Goal: Information Seeking & Learning: Compare options

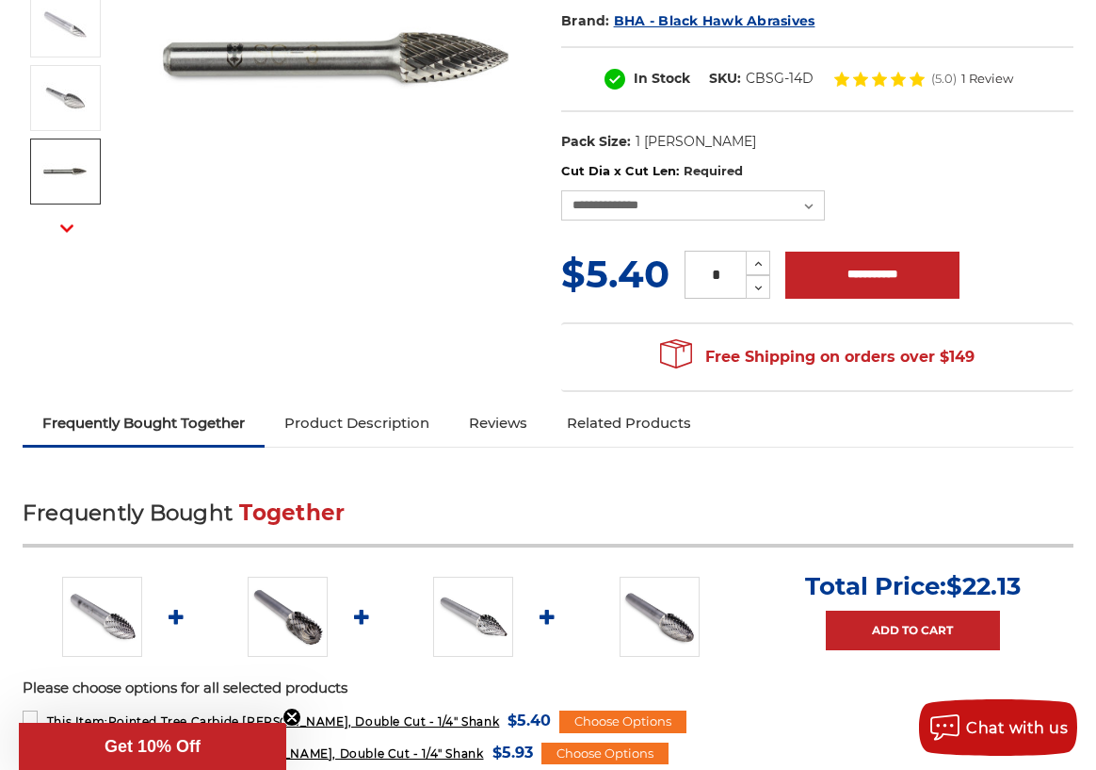
scroll to position [471, 0]
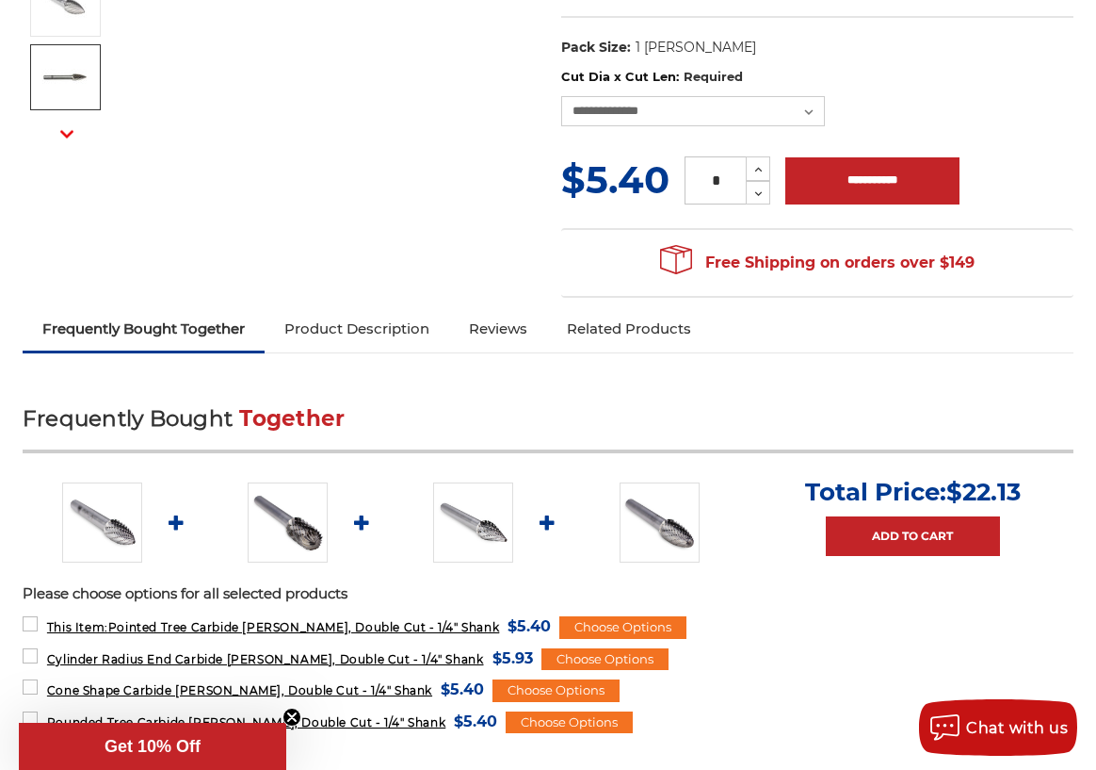
click at [469, 490] on img at bounding box center [473, 522] width 80 height 80
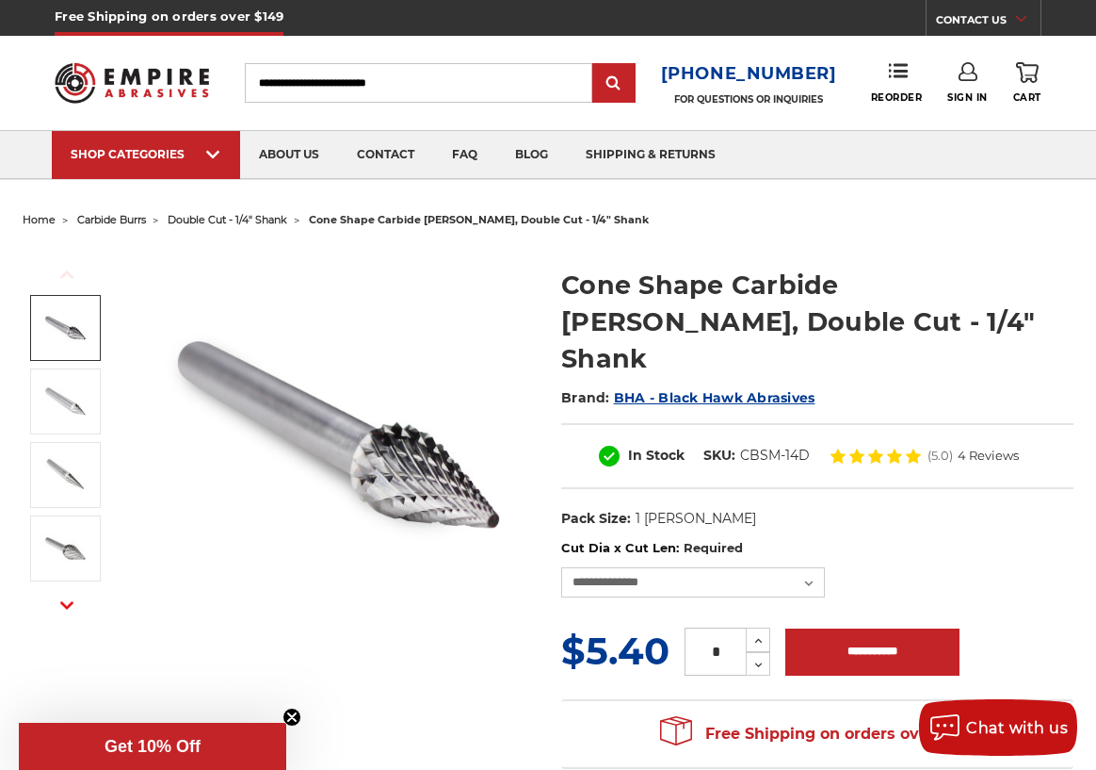
click at [49, 333] on img at bounding box center [64, 327] width 47 height 47
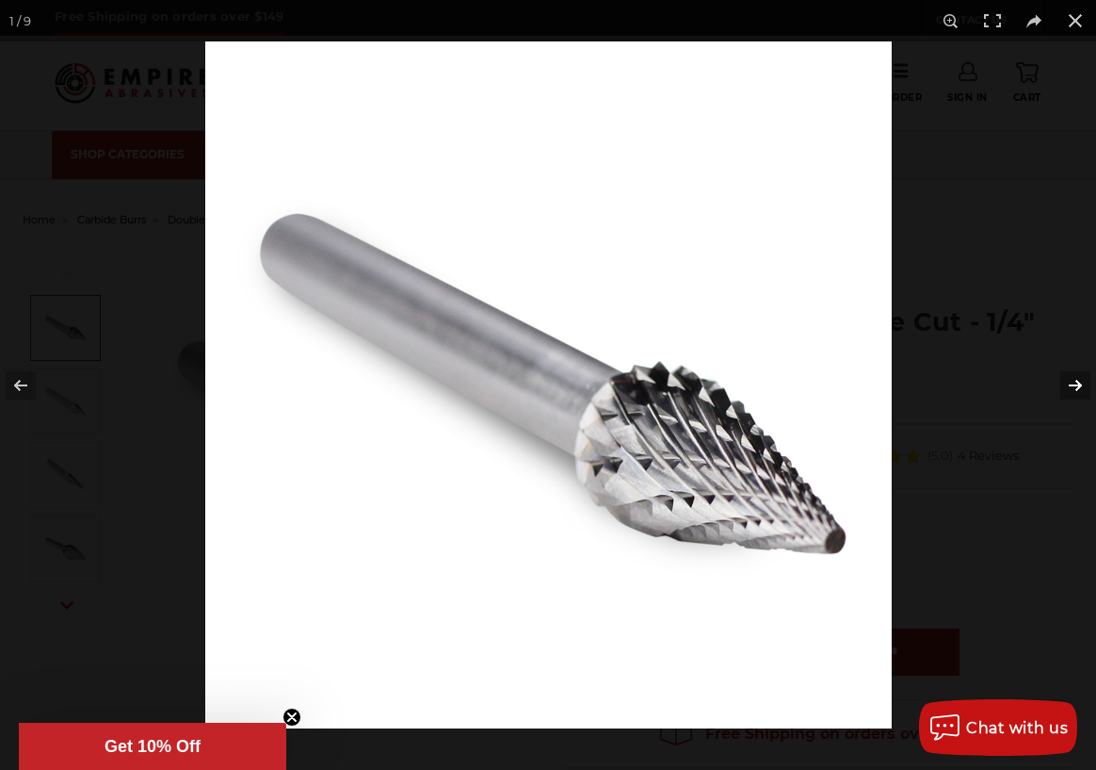
click at [1067, 381] on button at bounding box center [1064, 385] width 66 height 94
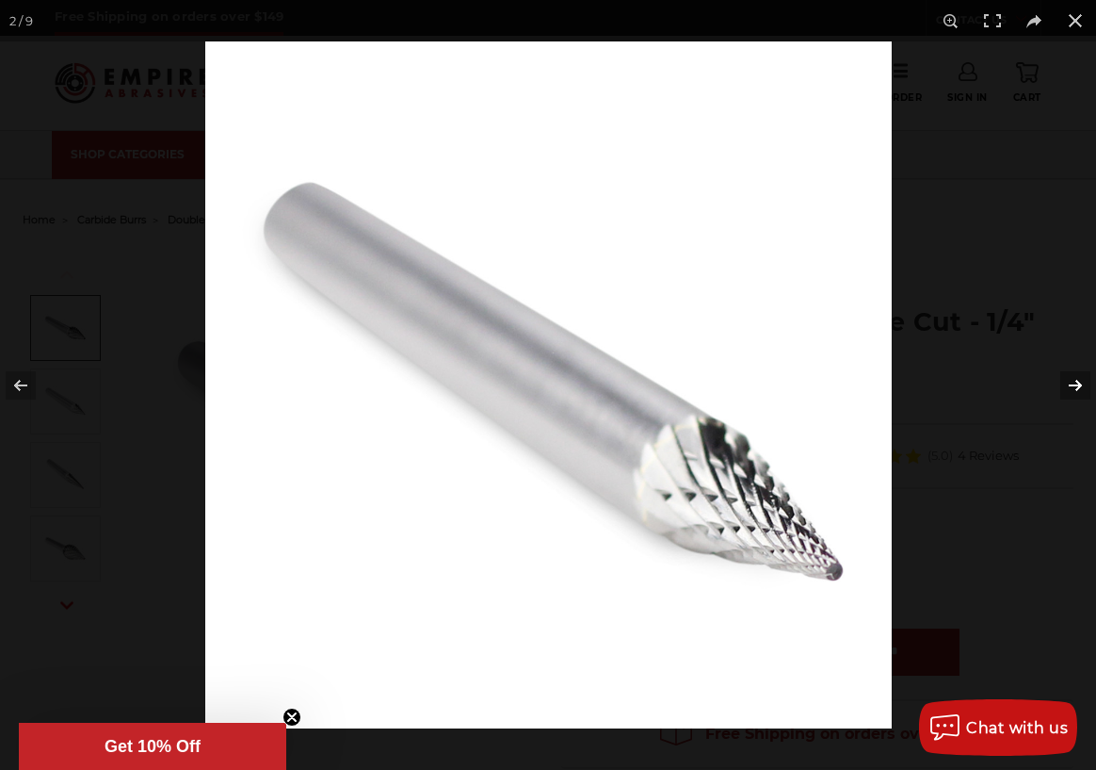
click at [1067, 381] on button at bounding box center [1064, 385] width 66 height 94
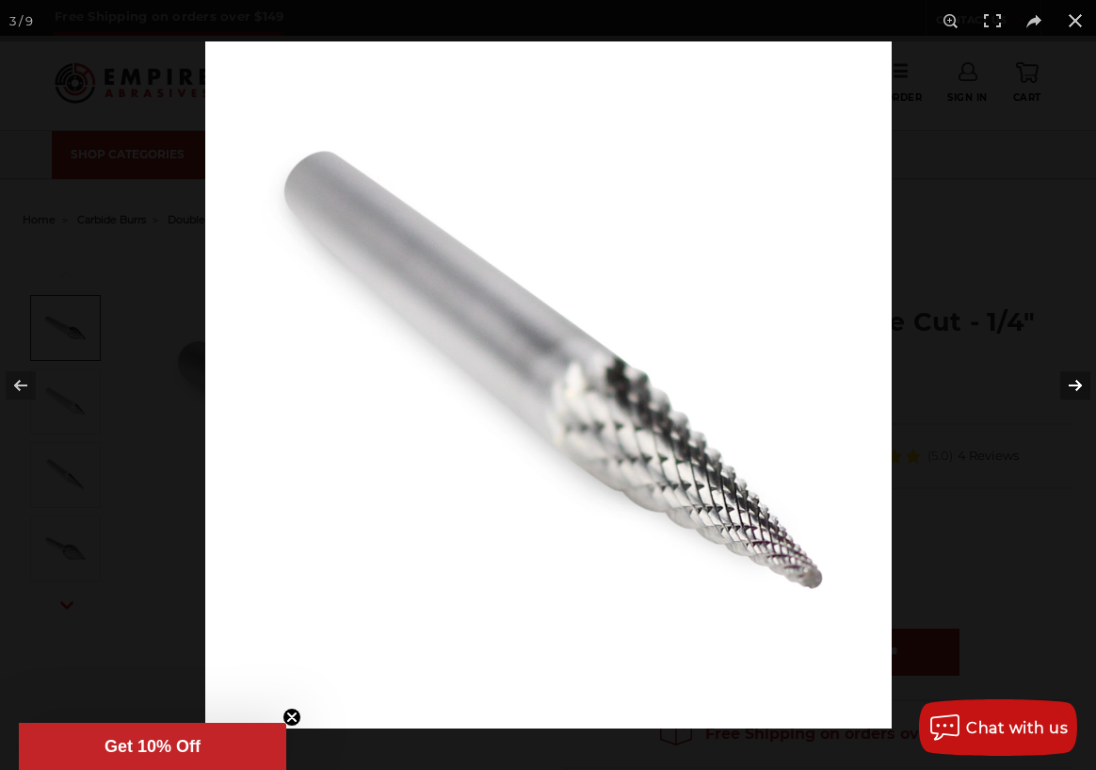
click at [1067, 381] on button at bounding box center [1064, 385] width 66 height 94
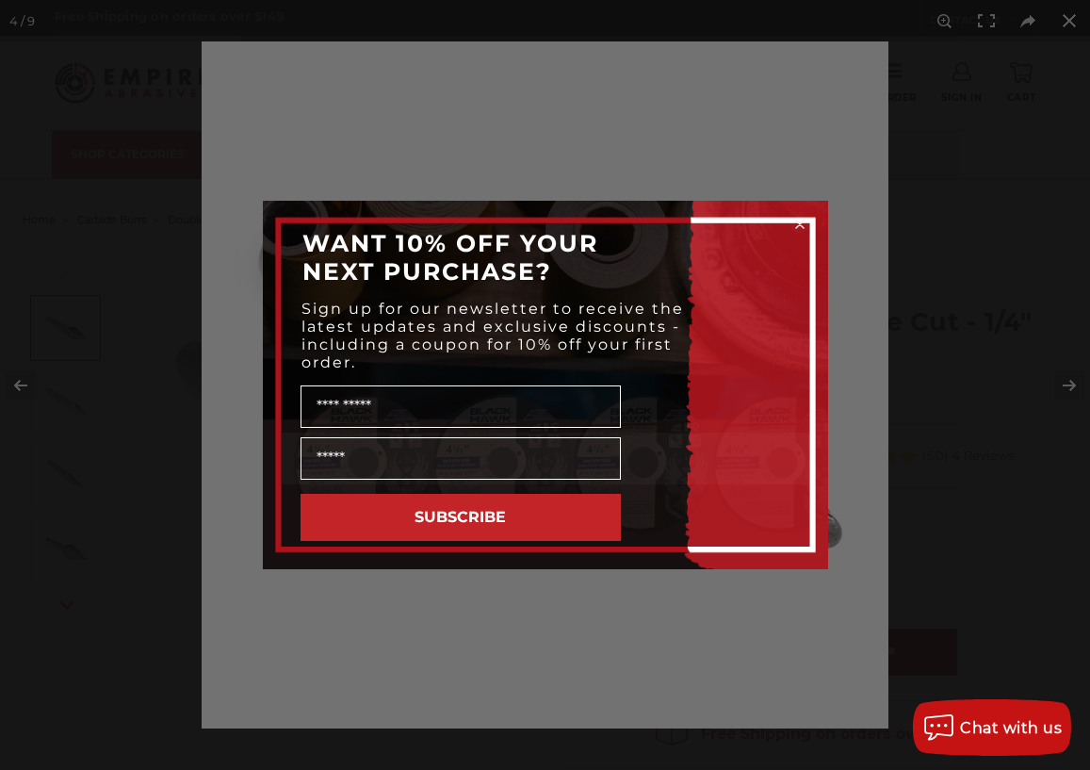
click at [1068, 27] on div "Close dialog WANT 10% OFF YOUR NEXT PURCHASE? Sign up for our newsletter to rec…" at bounding box center [545, 385] width 1090 height 770
click at [1067, 19] on div "Close dialog WANT 10% OFF YOUR NEXT PURCHASE? Sign up for our newsletter to rec…" at bounding box center [545, 385] width 1090 height 770
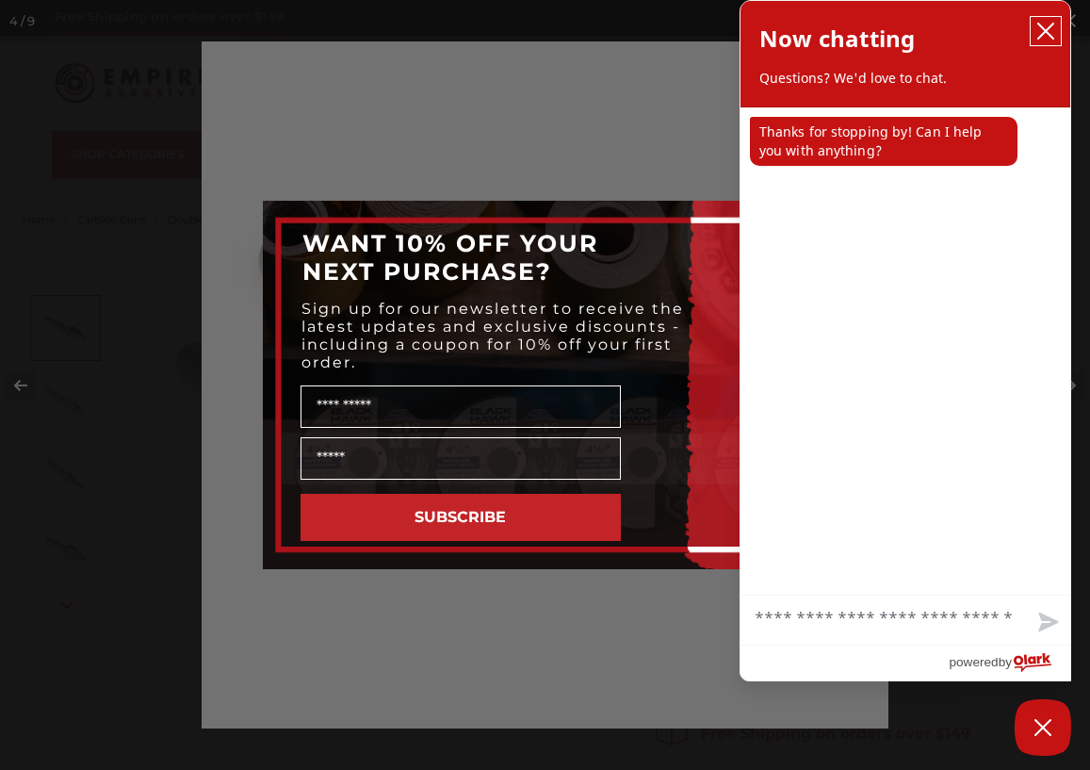
click at [1048, 31] on icon "close chatbox" at bounding box center [1045, 31] width 19 height 19
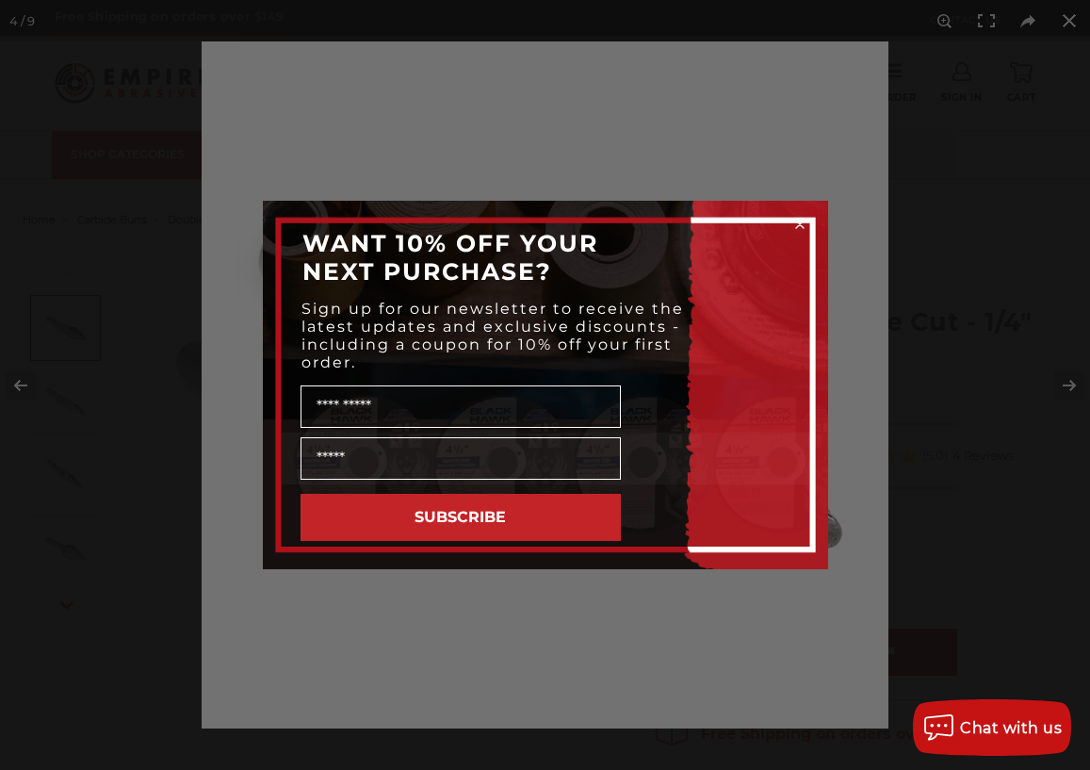
click at [1062, 25] on div "Close dialog WANT 10% OFF YOUR NEXT PURCHASE? Sign up for our newsletter to rec…" at bounding box center [545, 385] width 1090 height 770
click at [1067, 19] on div "Close dialog WANT 10% OFF YOUR NEXT PURCHASE? Sign up for our newsletter to rec…" at bounding box center [545, 385] width 1090 height 770
click at [798, 219] on circle "Close dialog" at bounding box center [799, 225] width 18 height 18
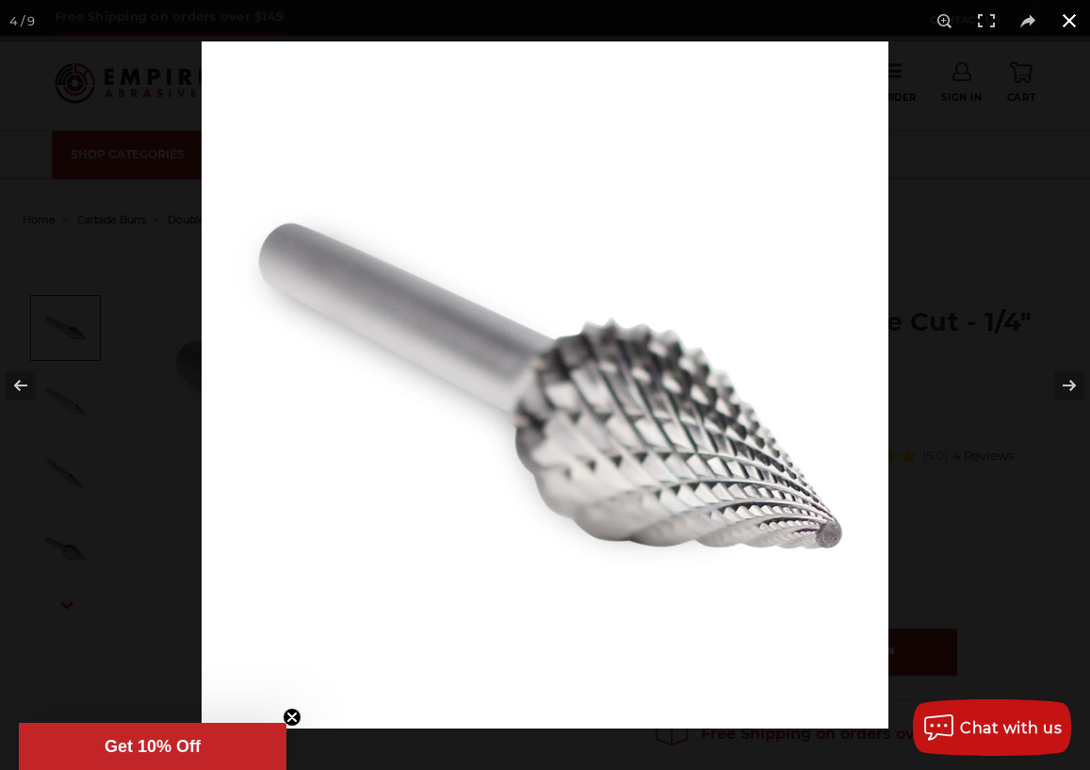
click at [1075, 22] on button at bounding box center [1068, 20] width 41 height 41
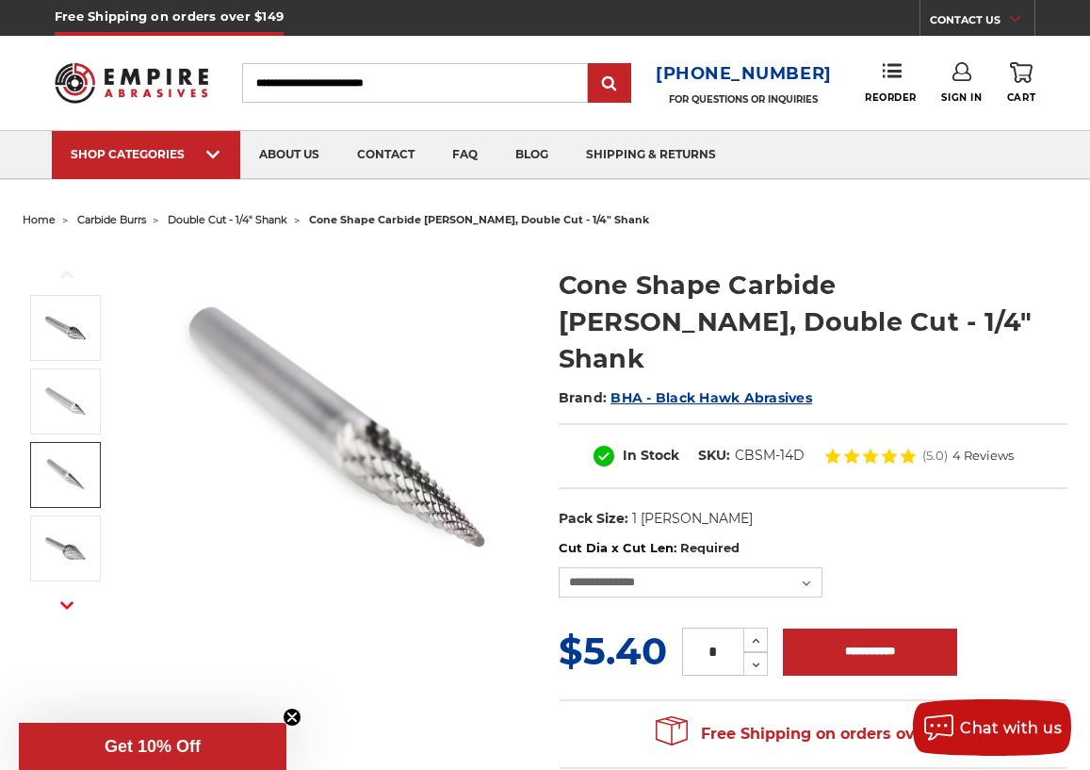
click at [57, 466] on img at bounding box center [64, 474] width 47 height 47
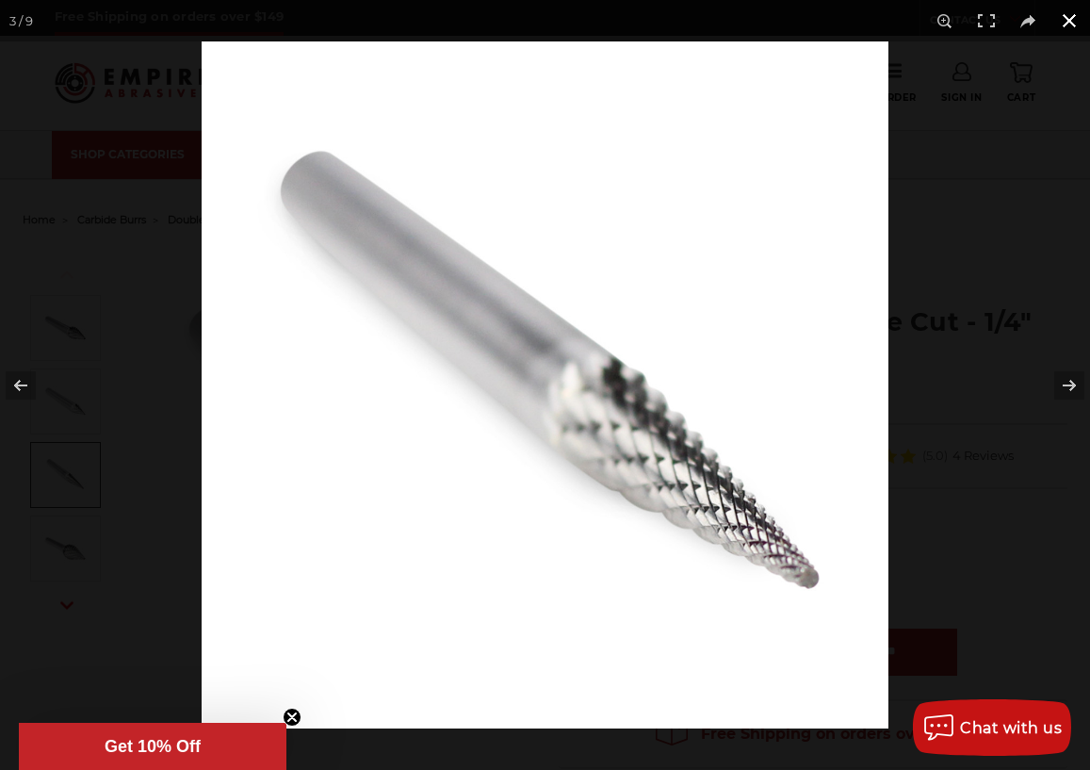
click at [1079, 29] on button at bounding box center [1068, 20] width 41 height 41
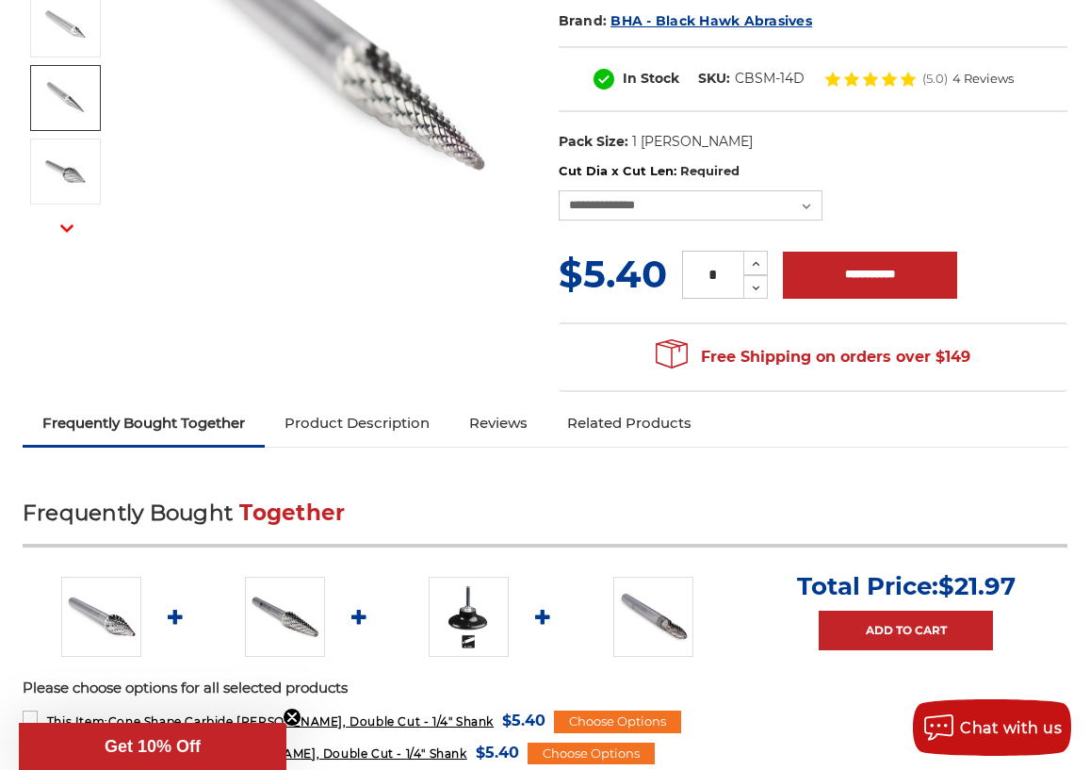
scroll to position [565, 0]
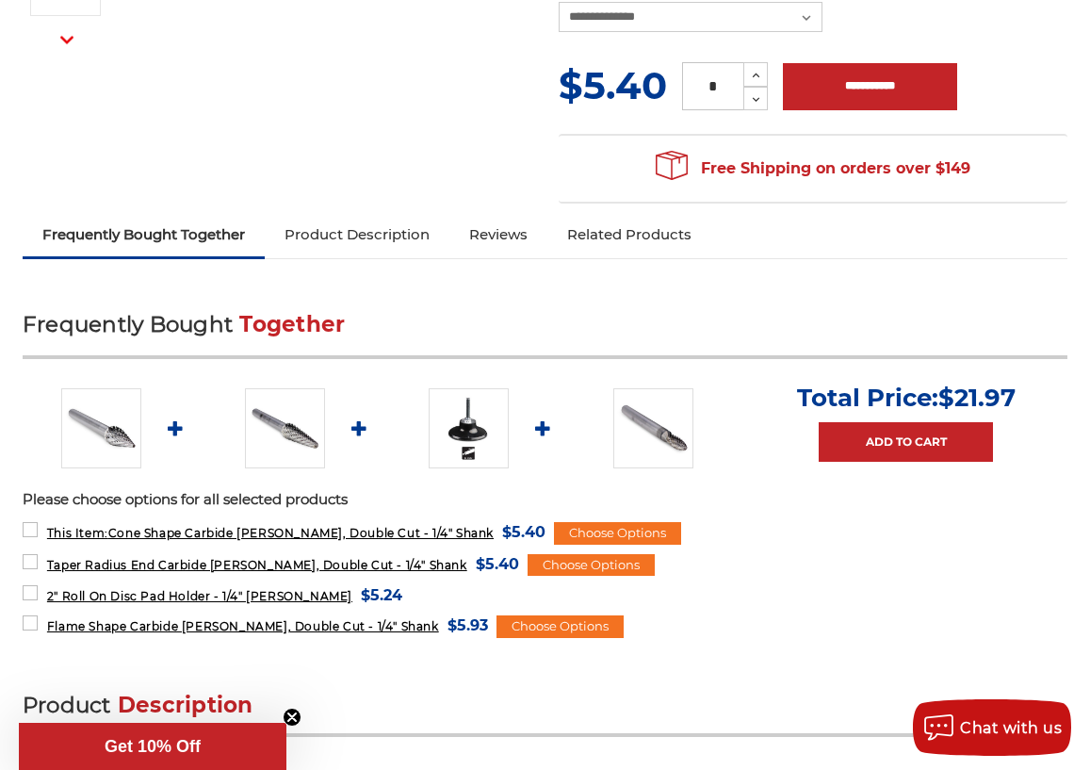
click at [284, 402] on img at bounding box center [285, 428] width 80 height 80
